Goal: Information Seeking & Learning: Learn about a topic

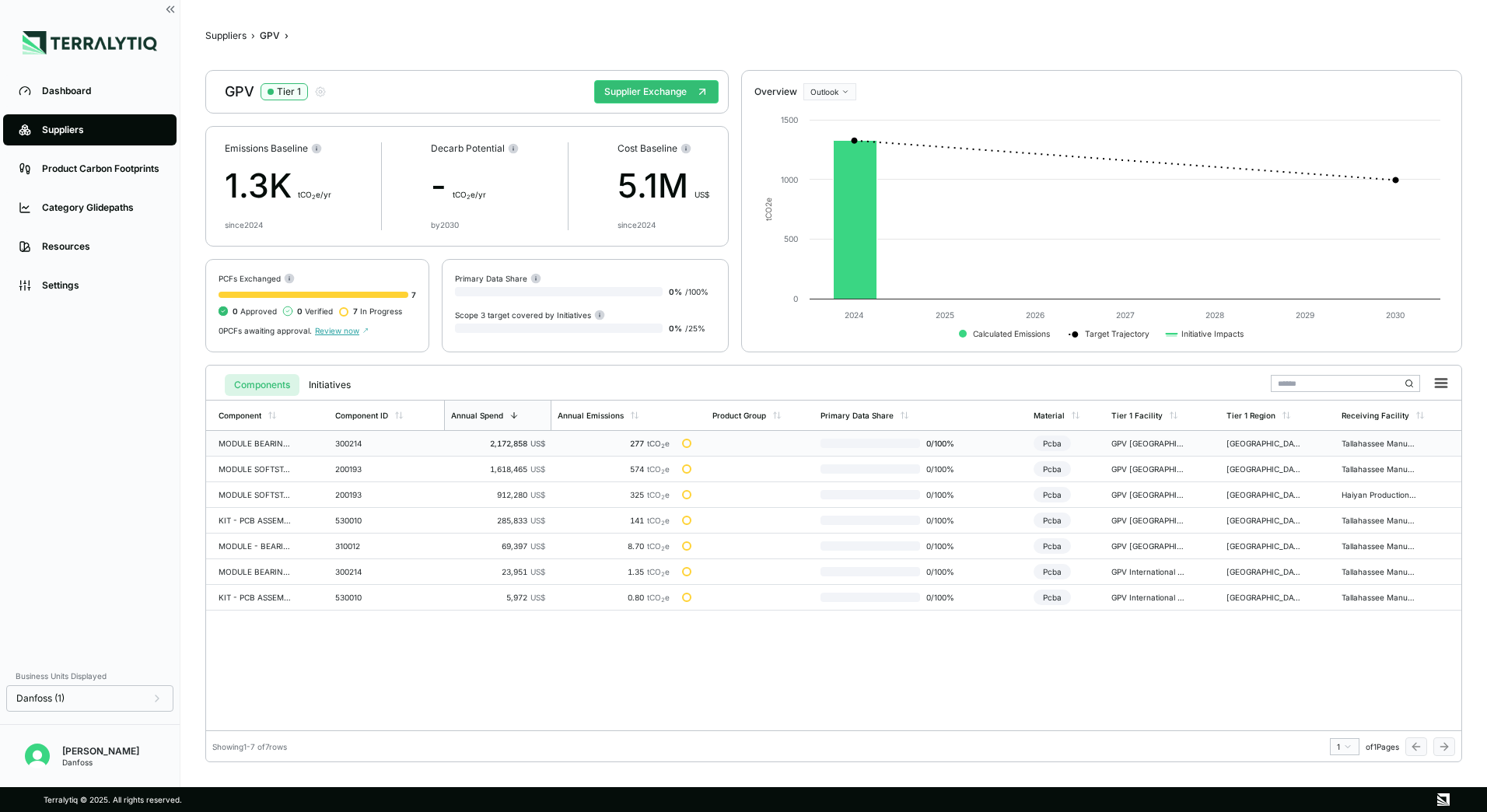
click at [286, 444] on div "MODULE BEARING PWM ASSEMBLY" at bounding box center [256, 443] width 75 height 10
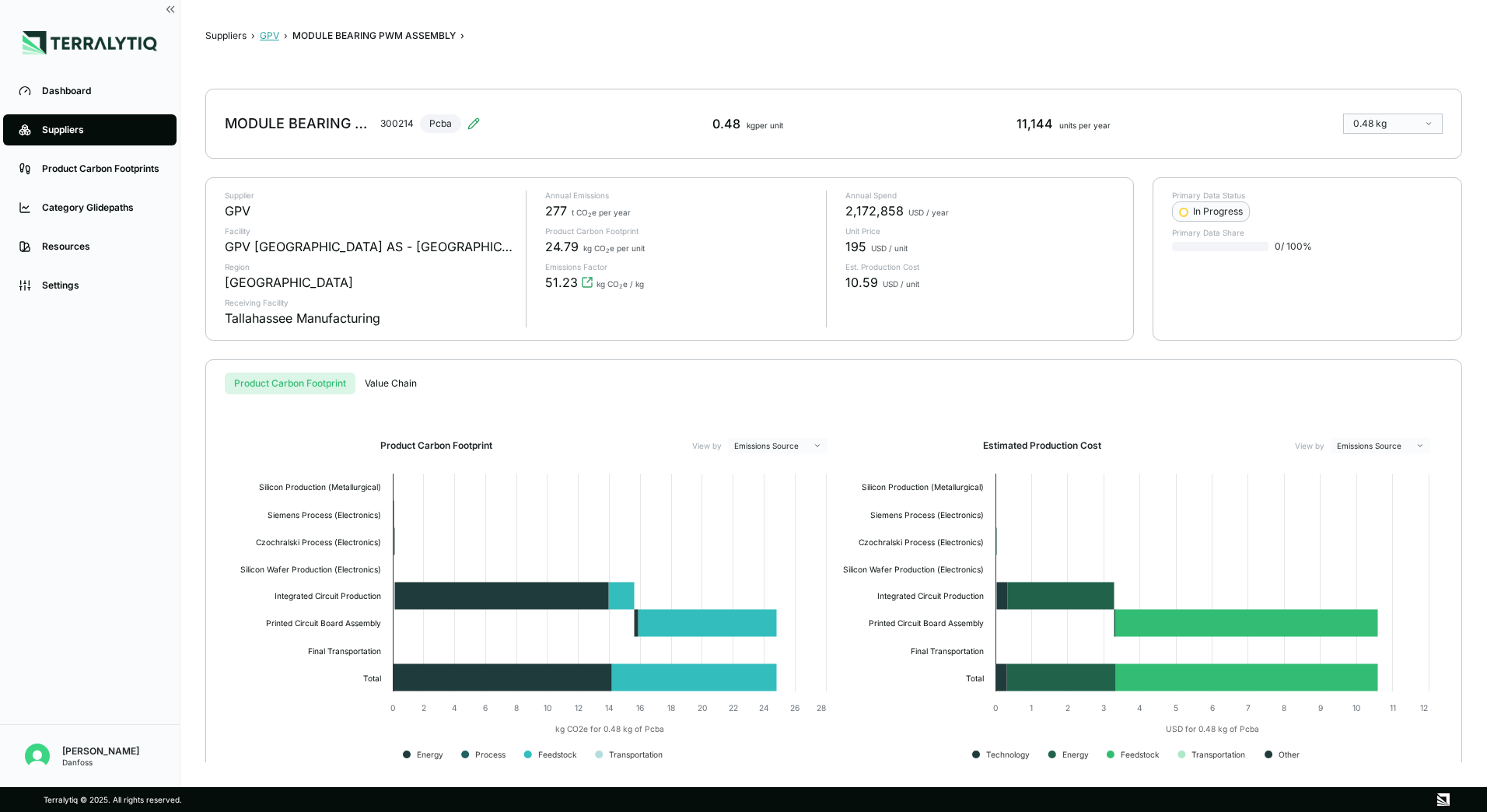
click at [276, 36] on button "GPV" at bounding box center [269, 35] width 19 height 12
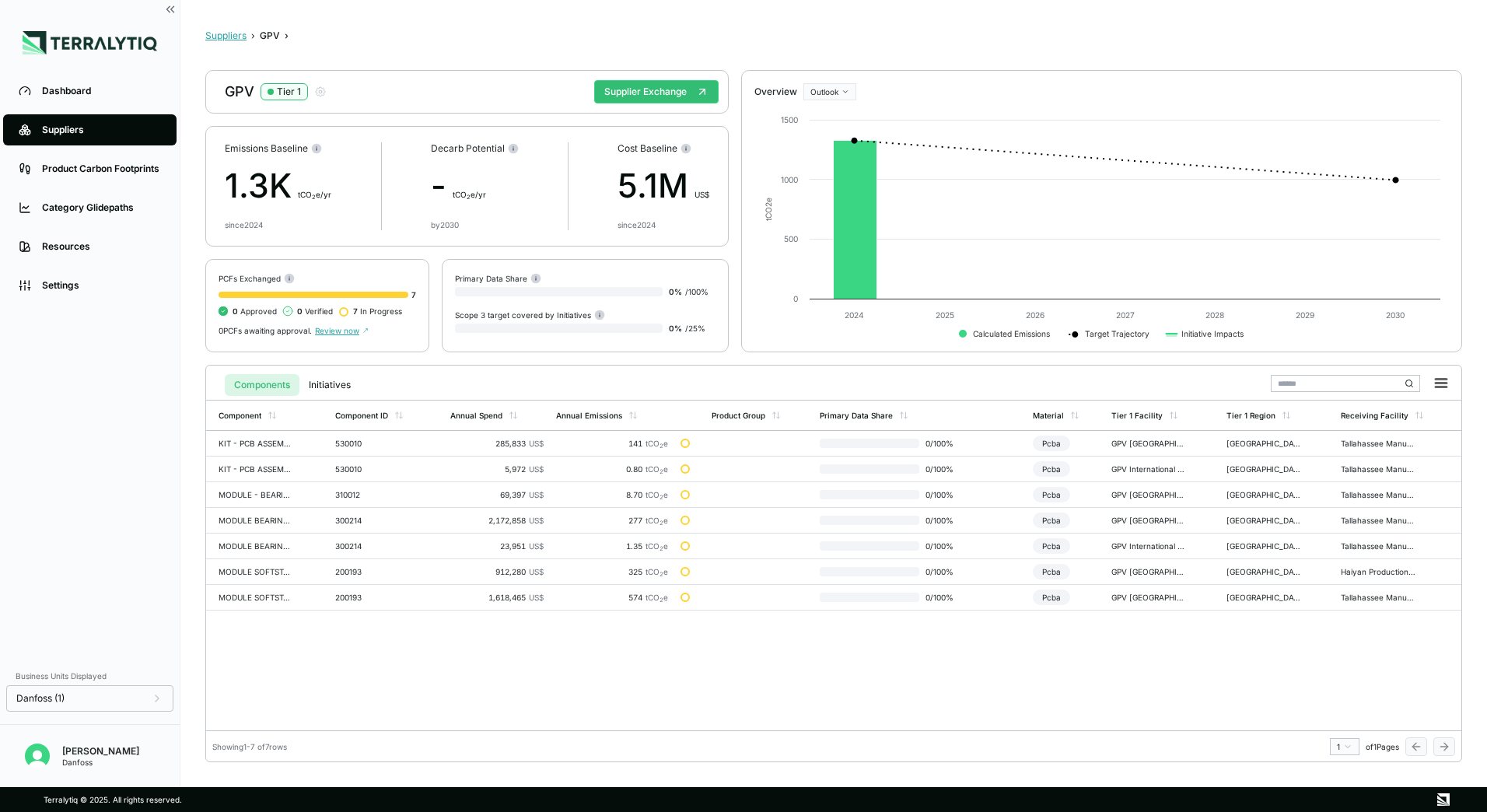
click at [231, 41] on button "Suppliers" at bounding box center [225, 35] width 41 height 12
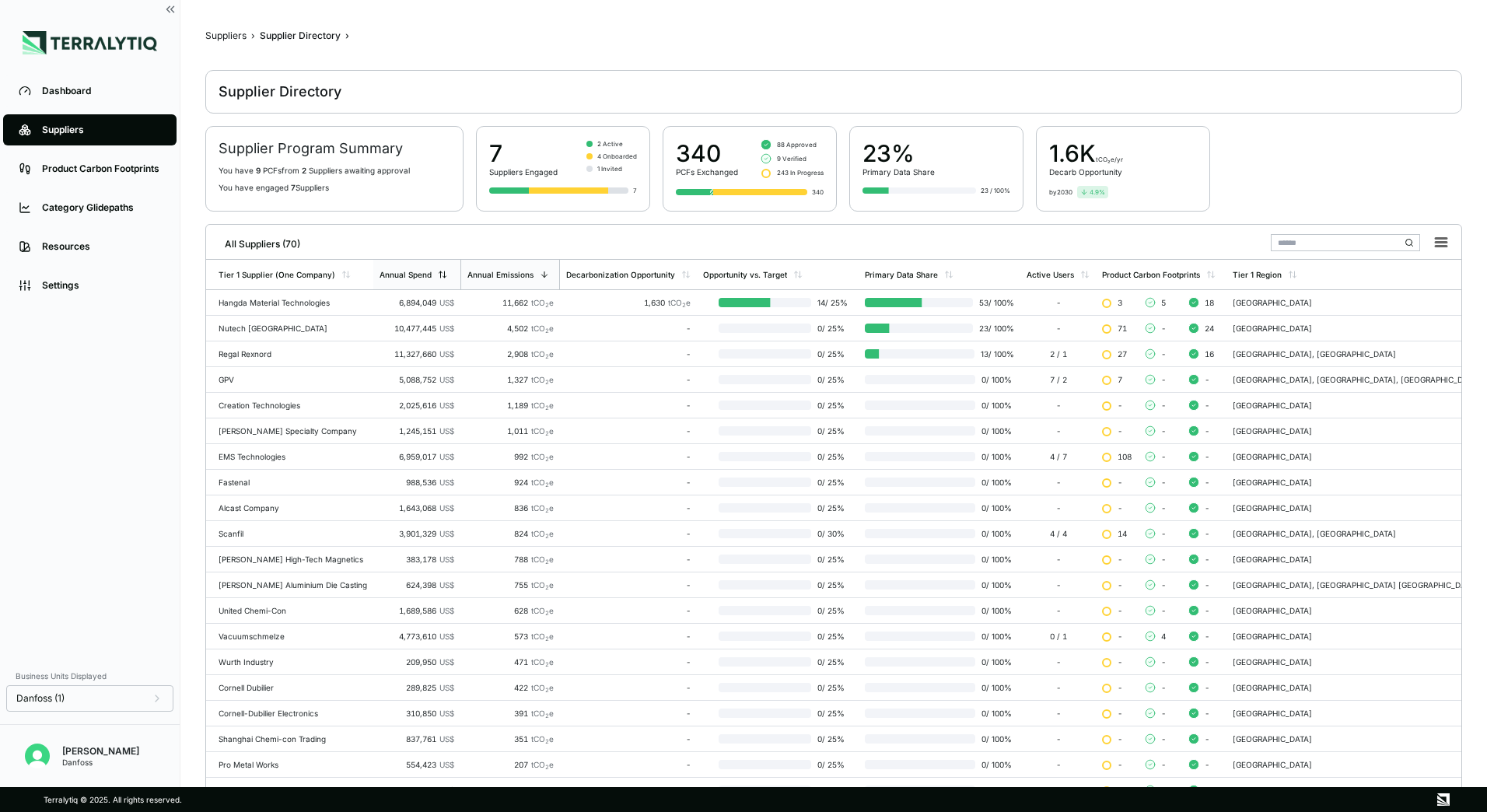
click at [435, 286] on div "Annual Spend" at bounding box center [417, 274] width 87 height 29
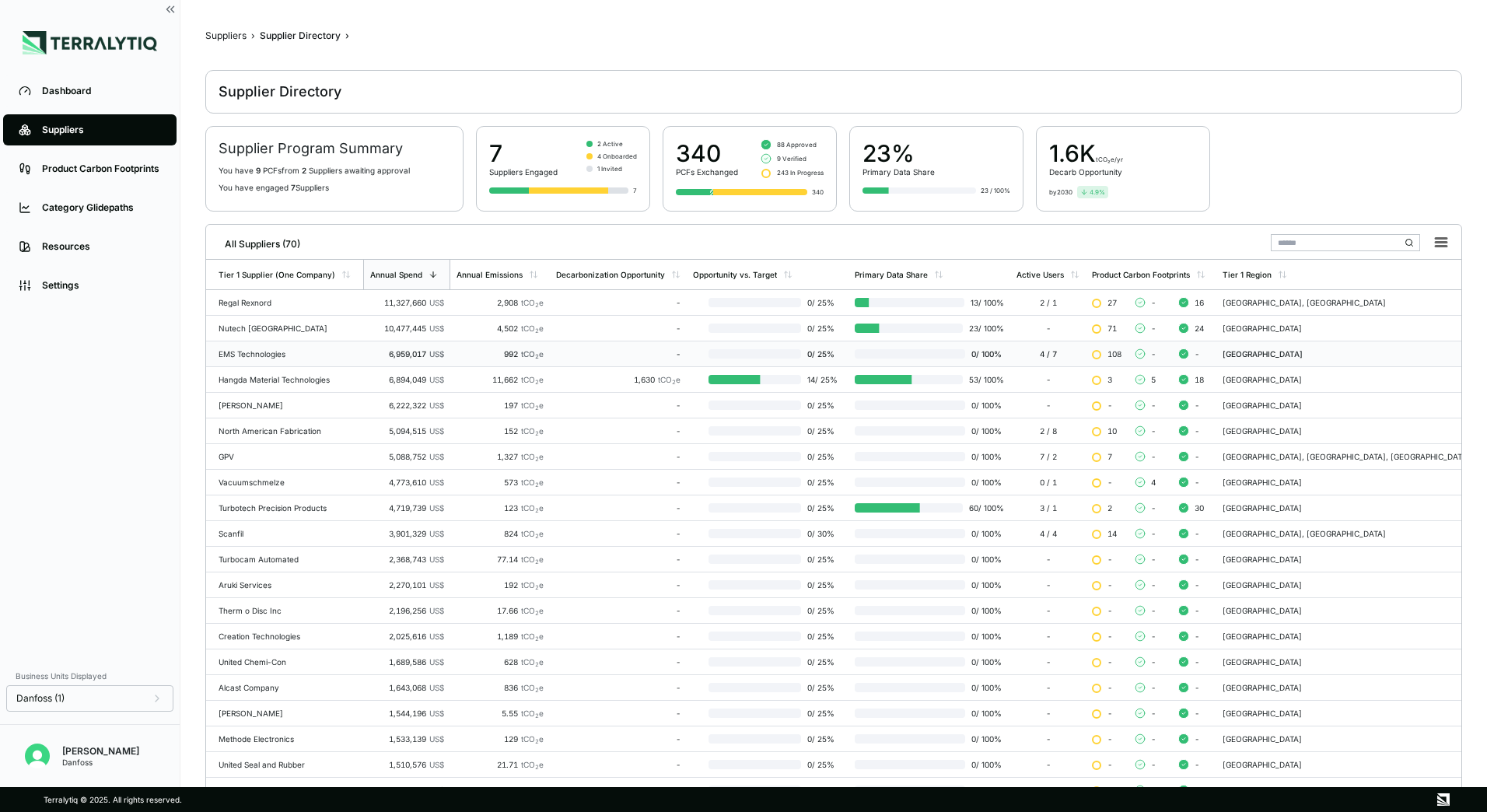
click at [276, 352] on div "EMS Technologies" at bounding box center [288, 354] width 139 height 10
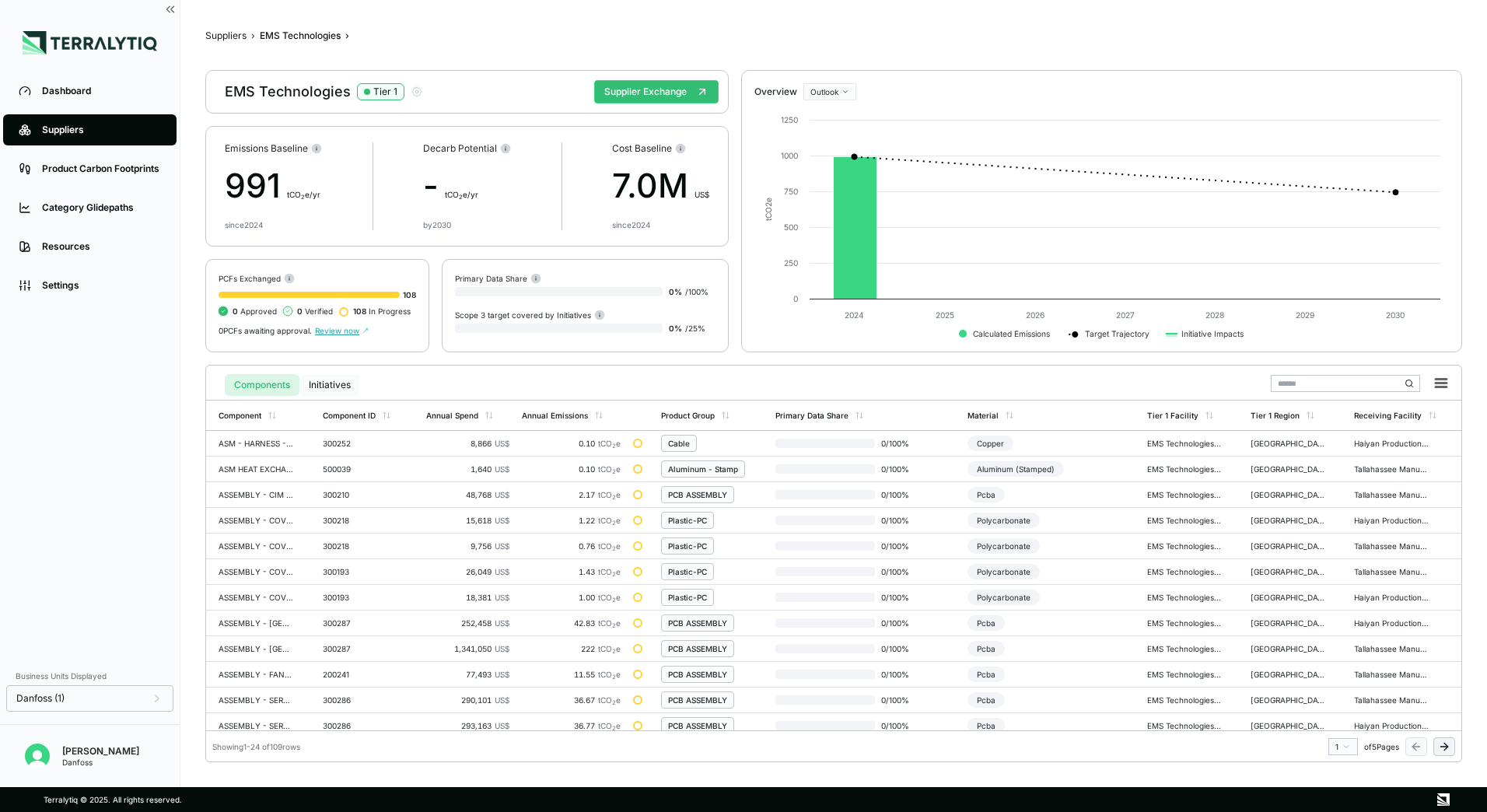
click at [332, 385] on button "Initiatives" at bounding box center [330, 384] width 61 height 22
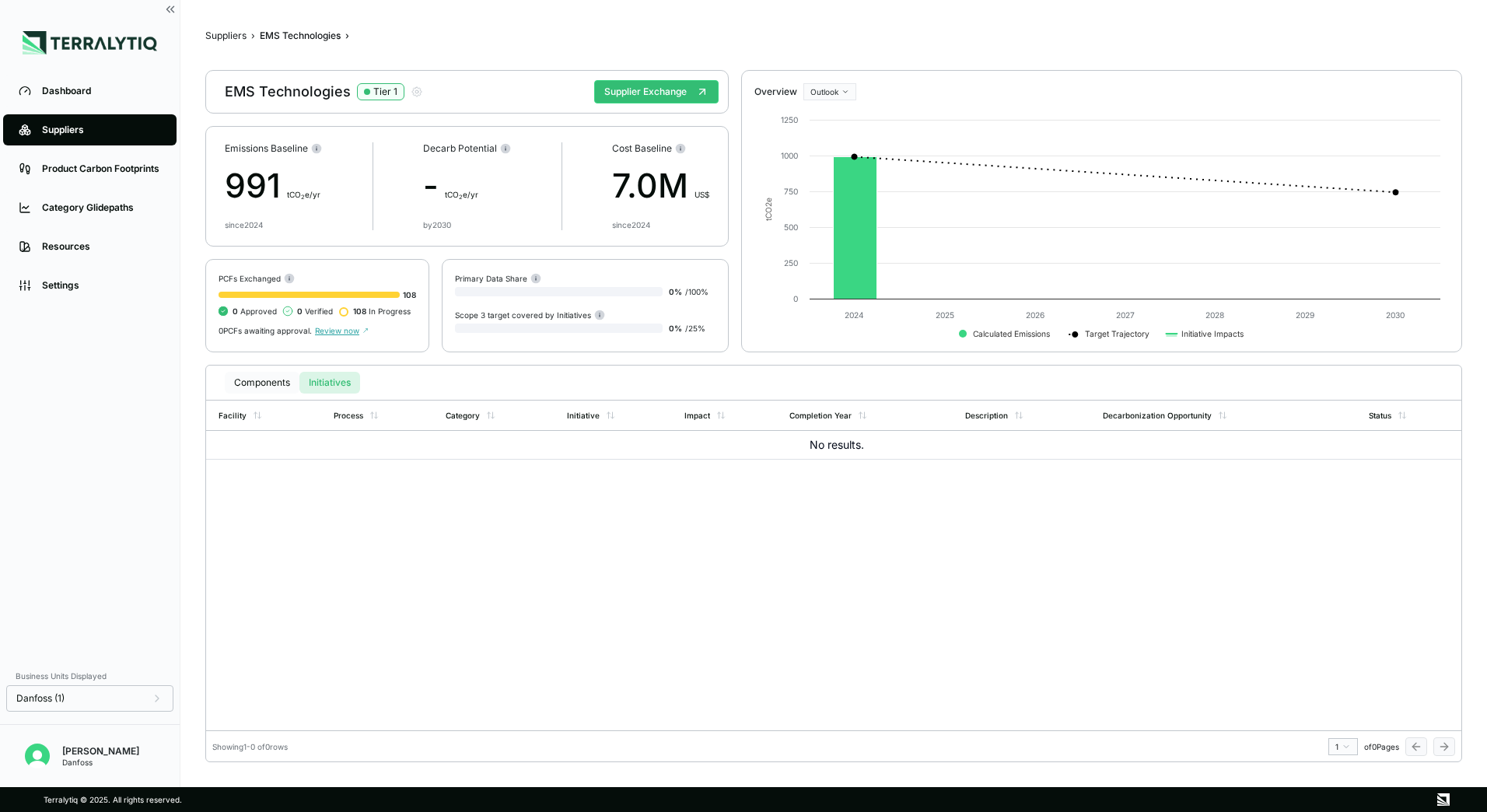
click at [274, 380] on button "Components" at bounding box center [261, 382] width 75 height 22
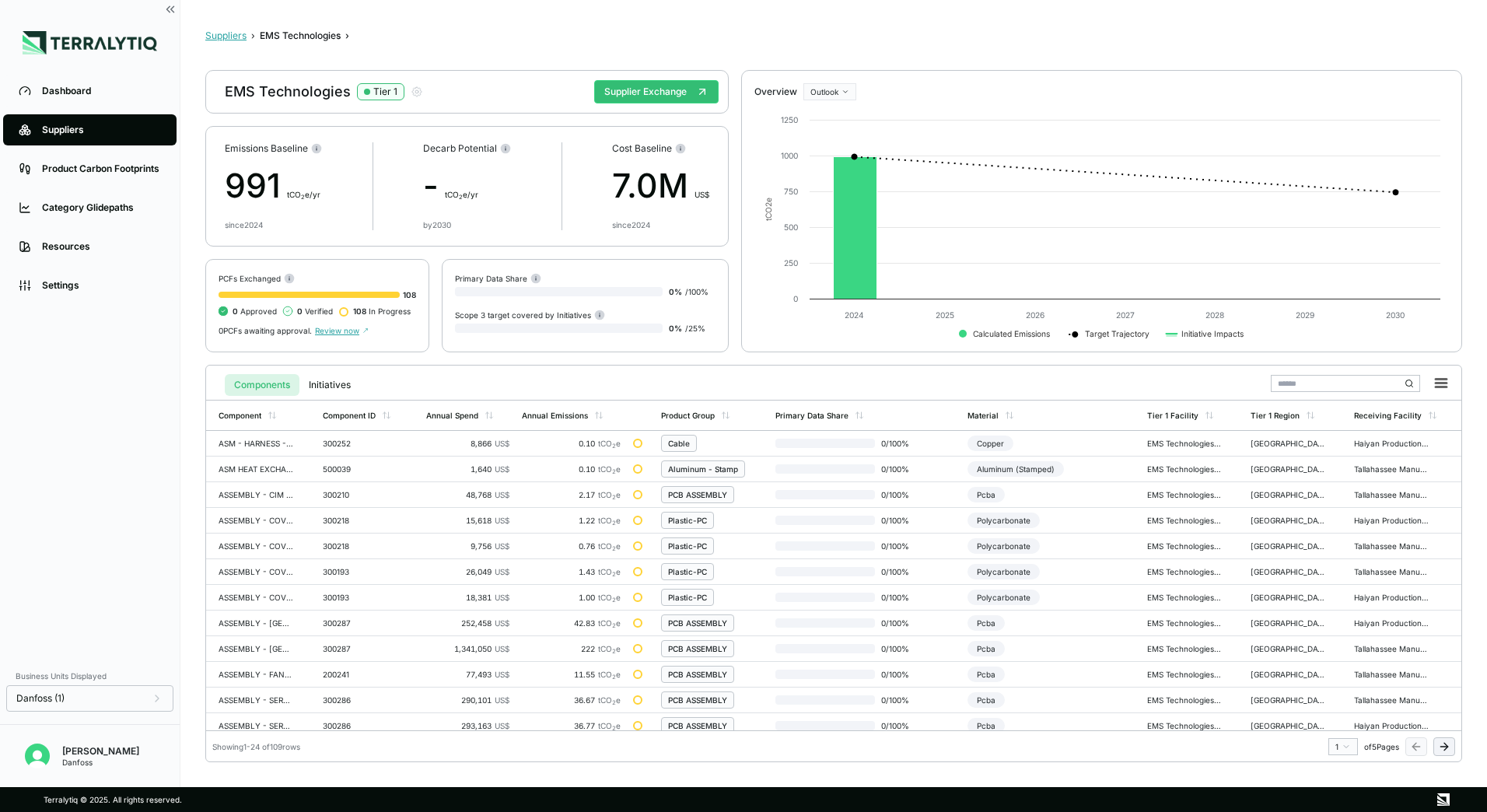
click at [243, 32] on button "Suppliers" at bounding box center [225, 35] width 41 height 12
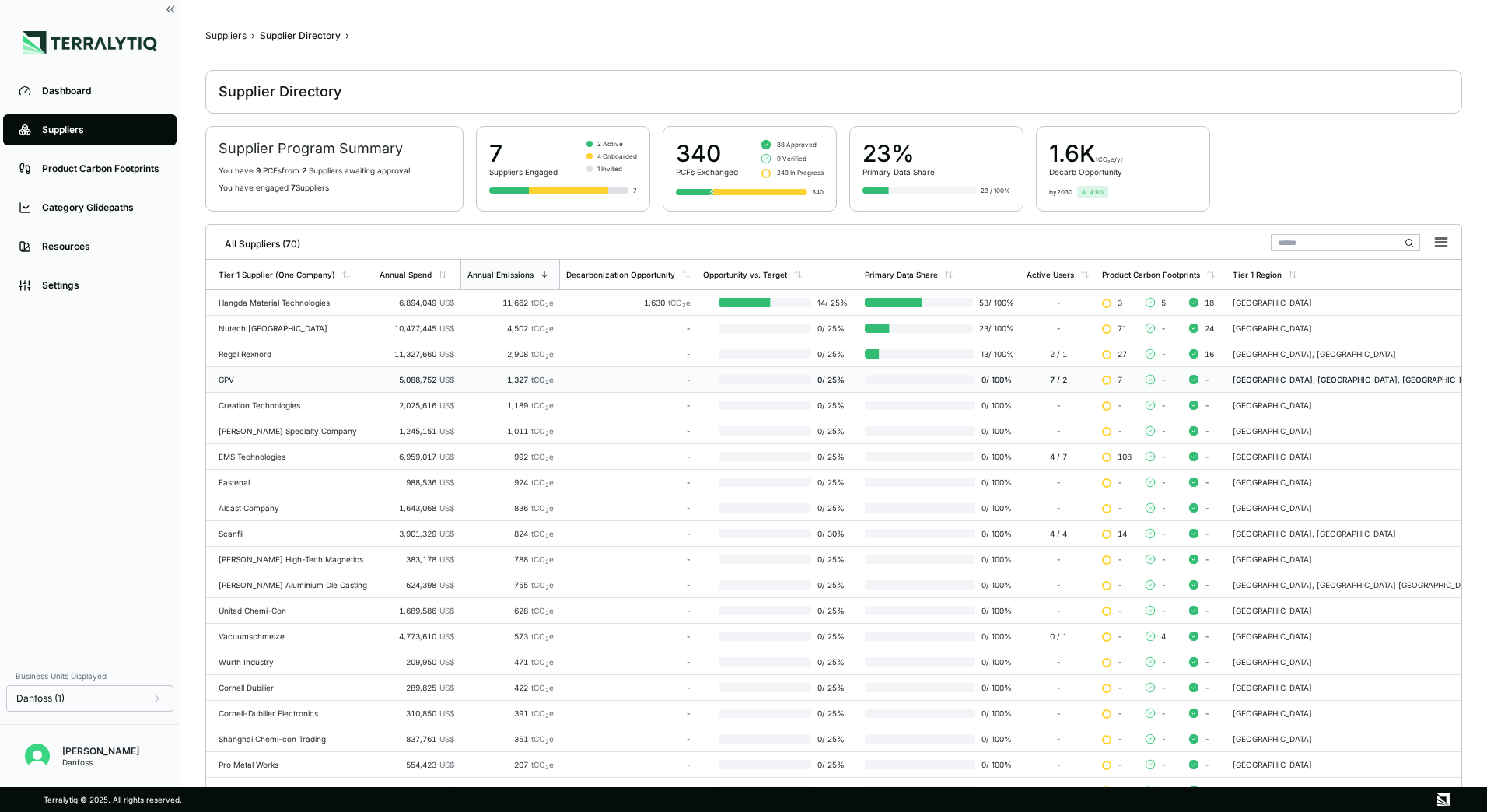
click at [244, 375] on div "GPV" at bounding box center [293, 379] width 148 height 10
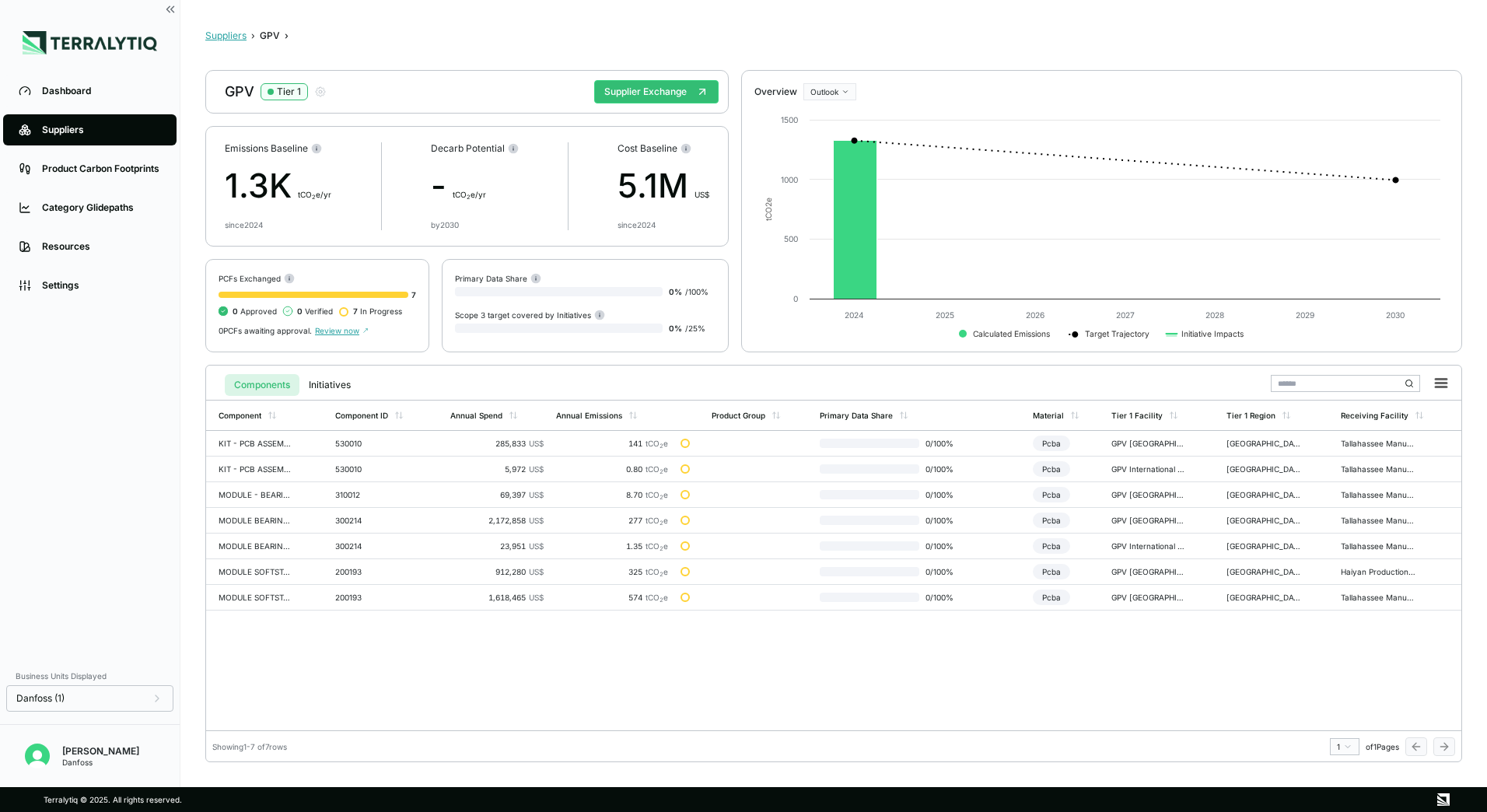
click at [236, 38] on button "Suppliers" at bounding box center [225, 35] width 41 height 12
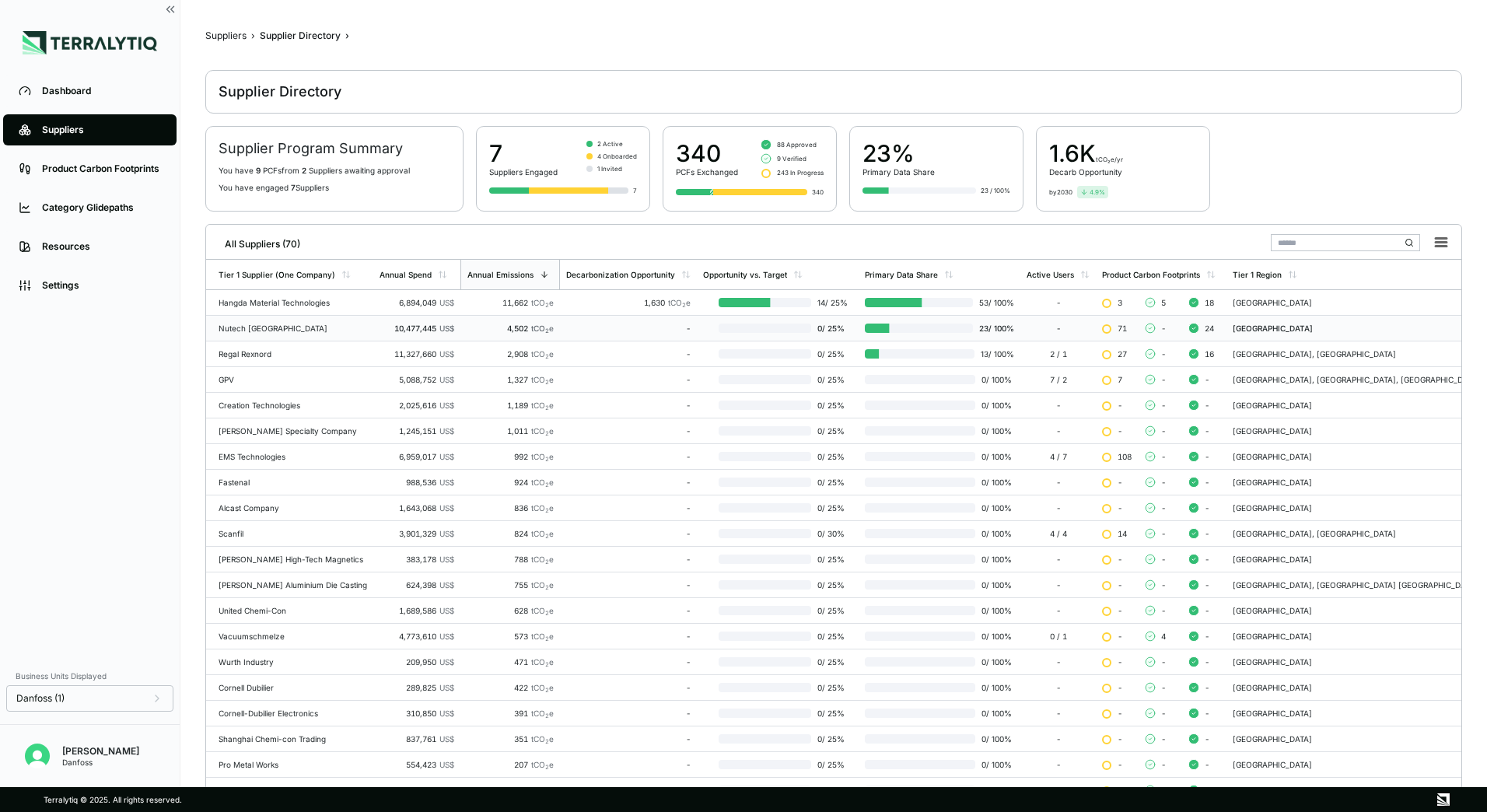
click at [255, 327] on div "Nutech [GEOGRAPHIC_DATA]" at bounding box center [293, 328] width 148 height 10
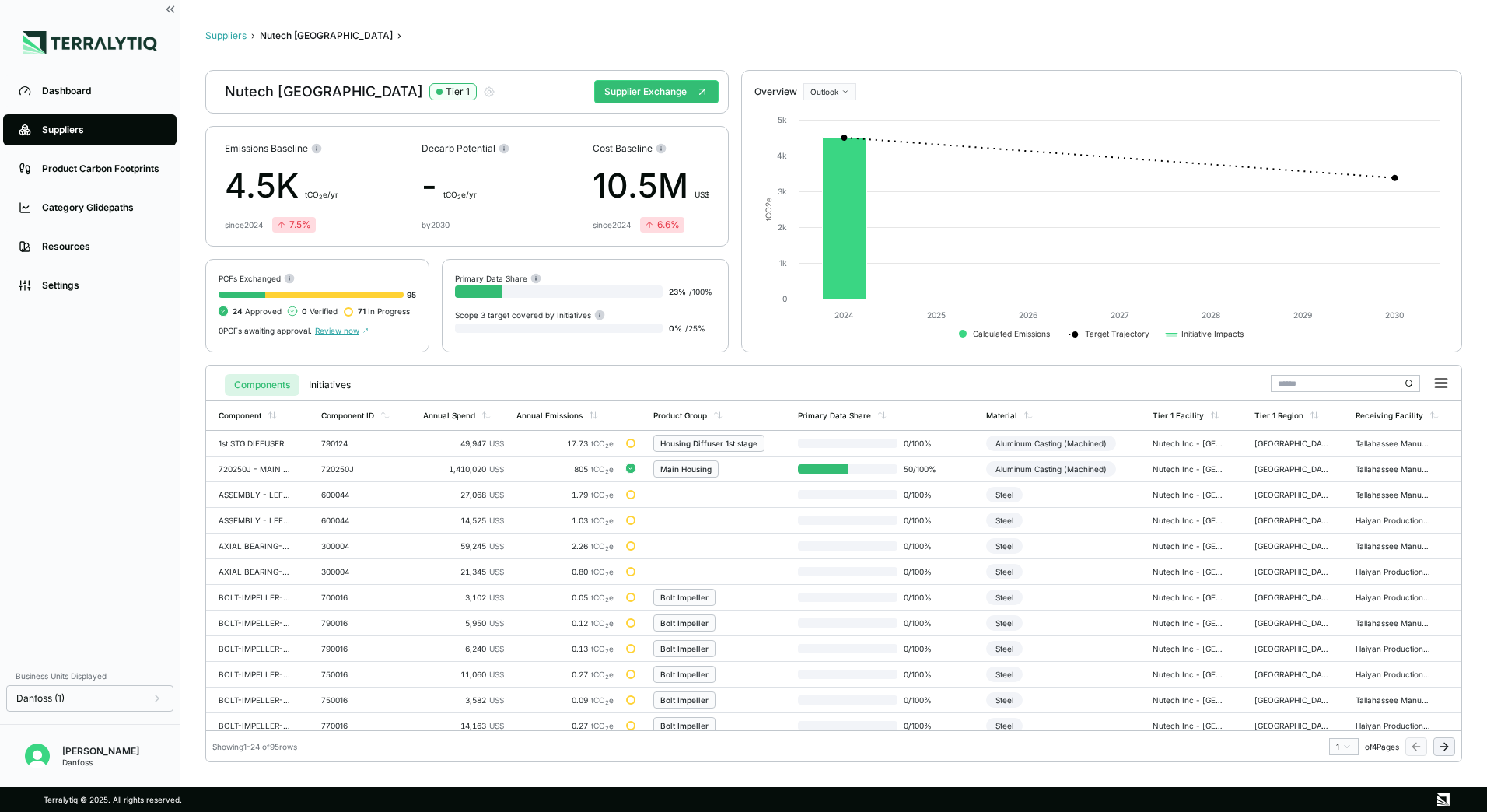
click at [212, 30] on button "Suppliers" at bounding box center [225, 35] width 41 height 12
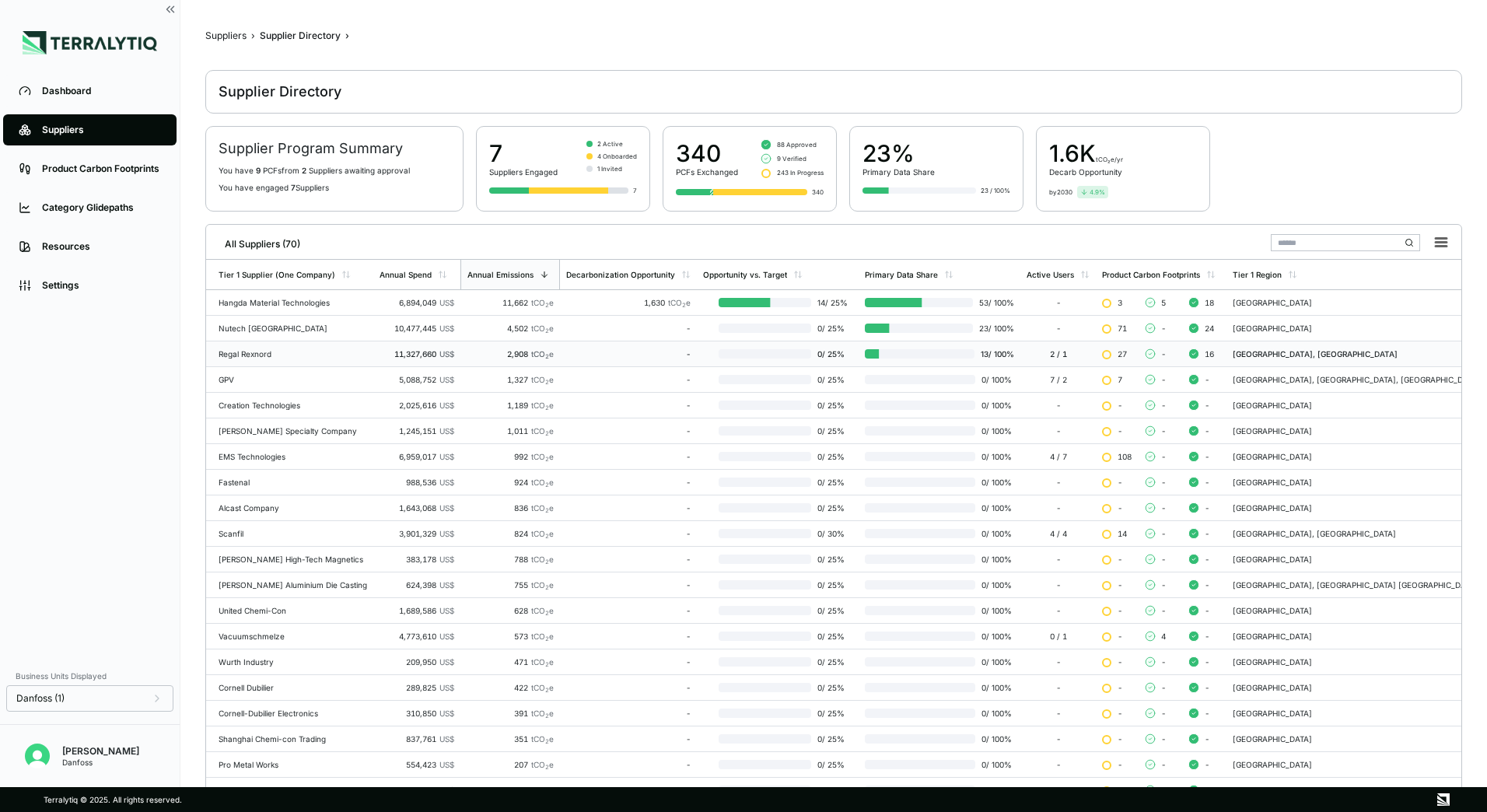
click at [229, 353] on div "Regal Rexnord" at bounding box center [293, 354] width 148 height 10
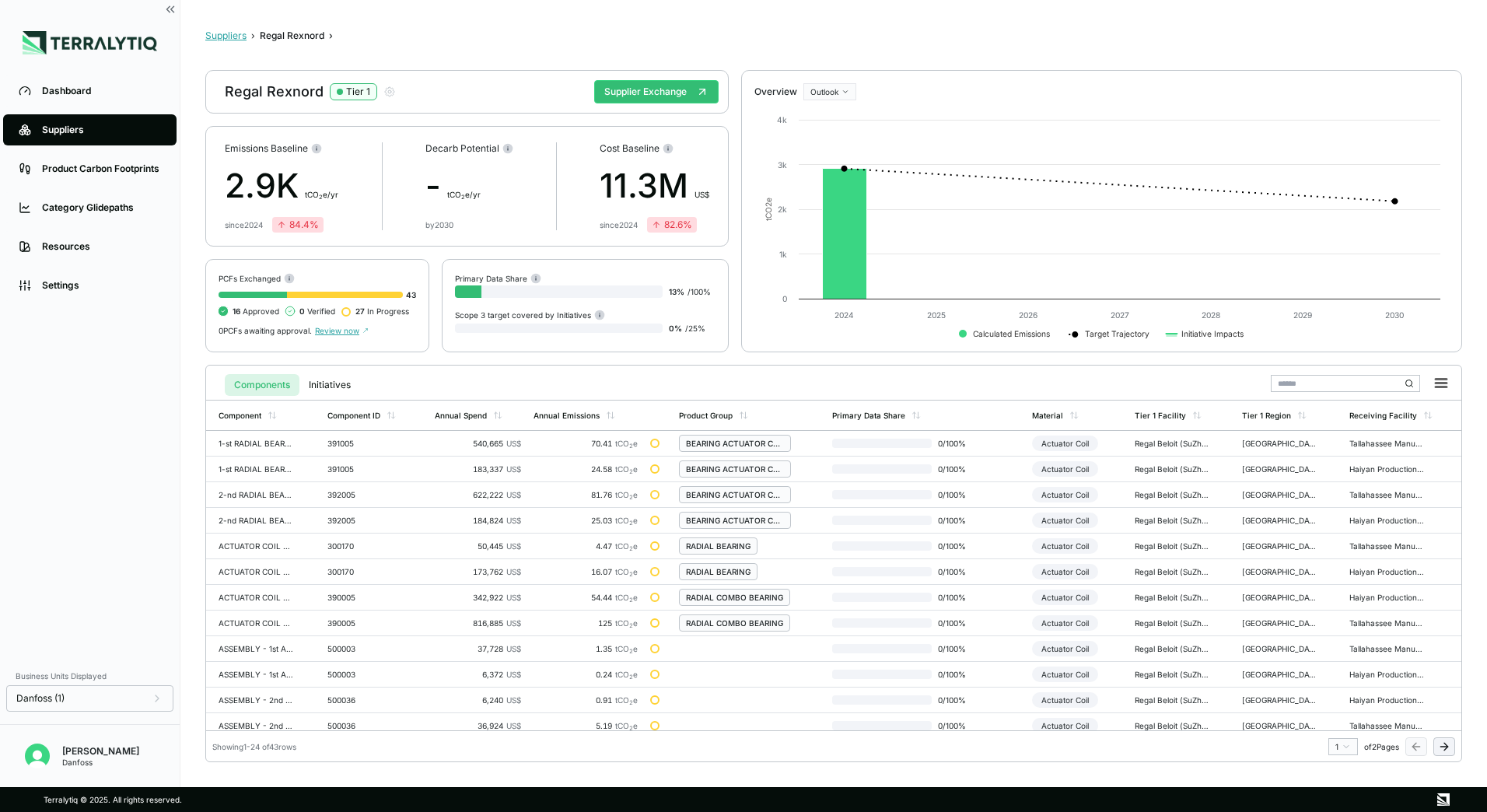
click at [218, 36] on button "Suppliers" at bounding box center [225, 35] width 41 height 12
